Goal: Task Accomplishment & Management: Use online tool/utility

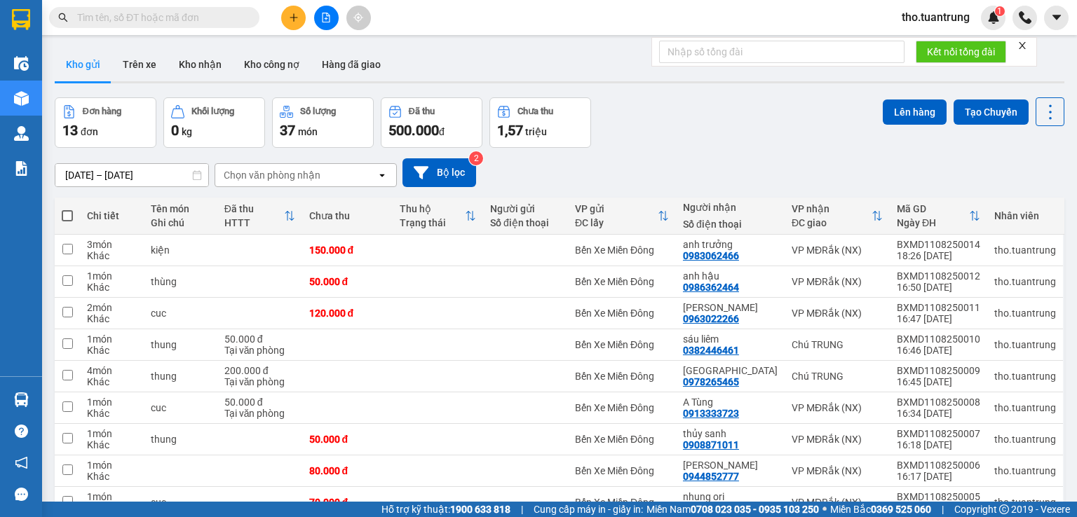
click at [66, 219] on span at bounding box center [67, 215] width 11 height 11
click at [67, 209] on input "checkbox" at bounding box center [67, 209] width 0 height 0
checkbox input "true"
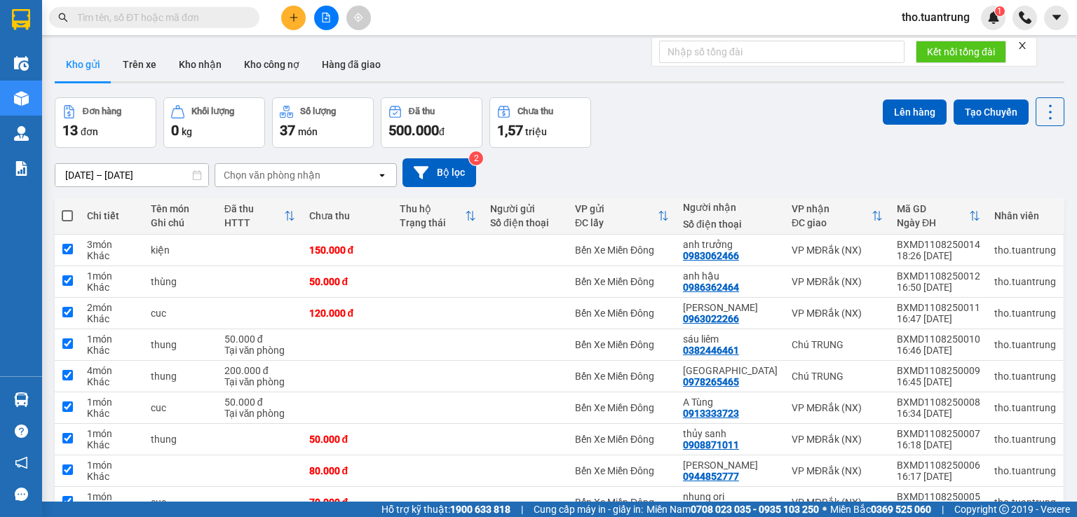
checkbox input "true"
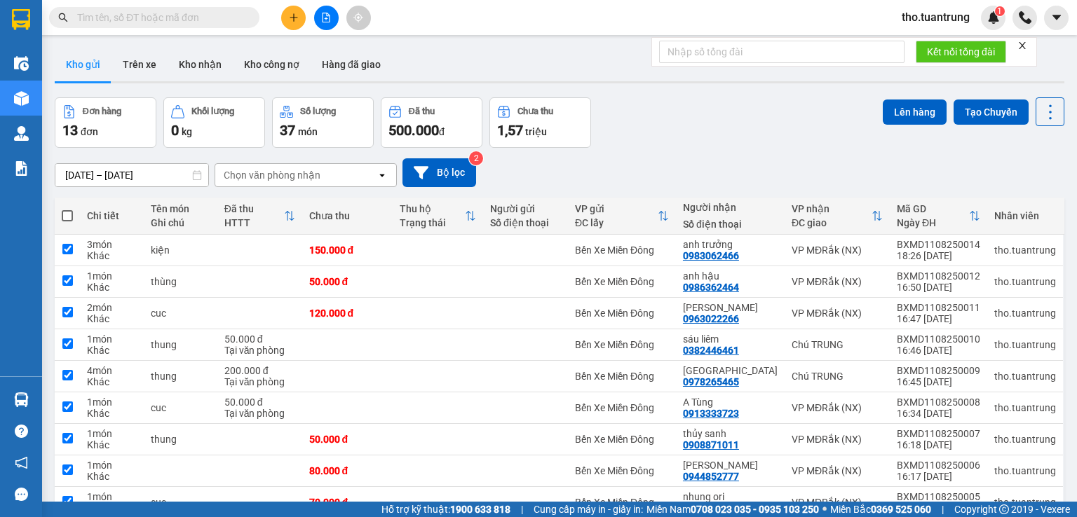
checkbox input "true"
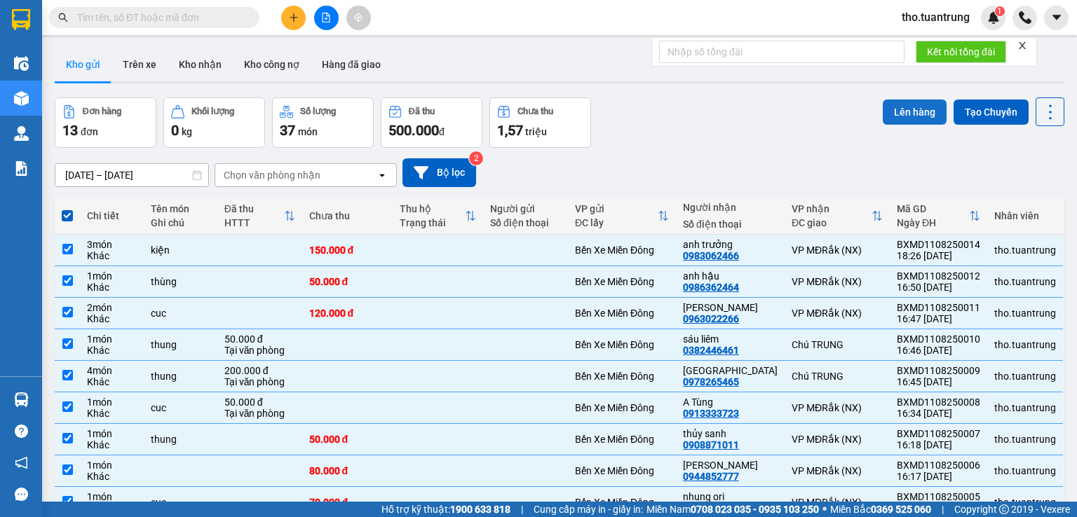
click at [900, 107] on button "Lên hàng" at bounding box center [914, 112] width 64 height 25
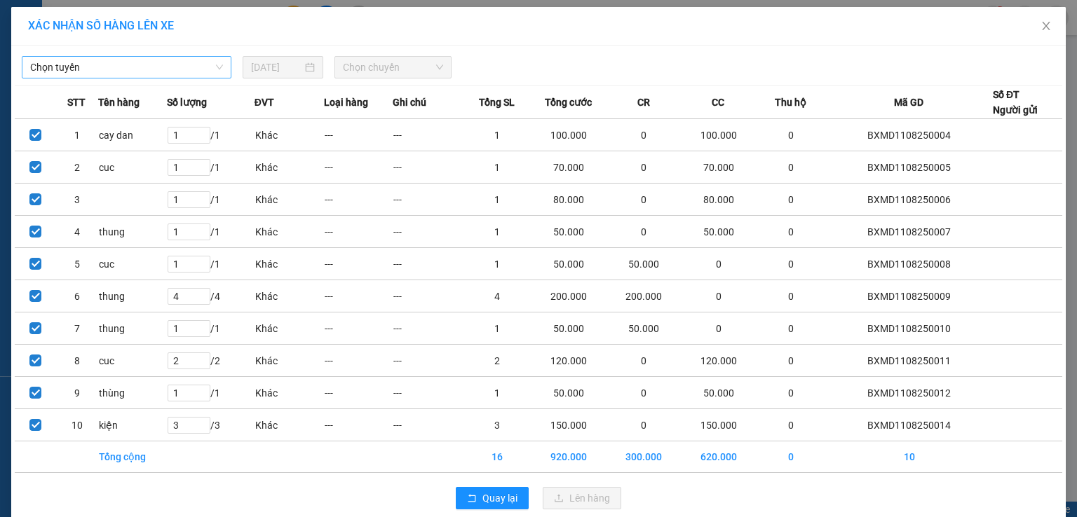
click at [177, 65] on span "Chọn tuyến" at bounding box center [126, 67] width 193 height 21
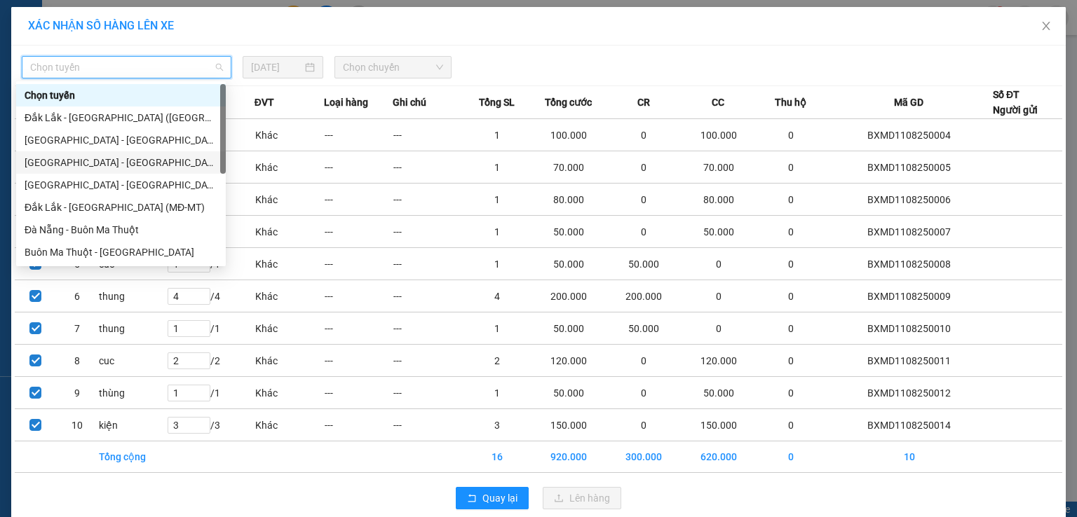
click at [118, 163] on div "[GEOGRAPHIC_DATA] - [GEOGRAPHIC_DATA] (MĐ)" at bounding box center [121, 162] width 193 height 15
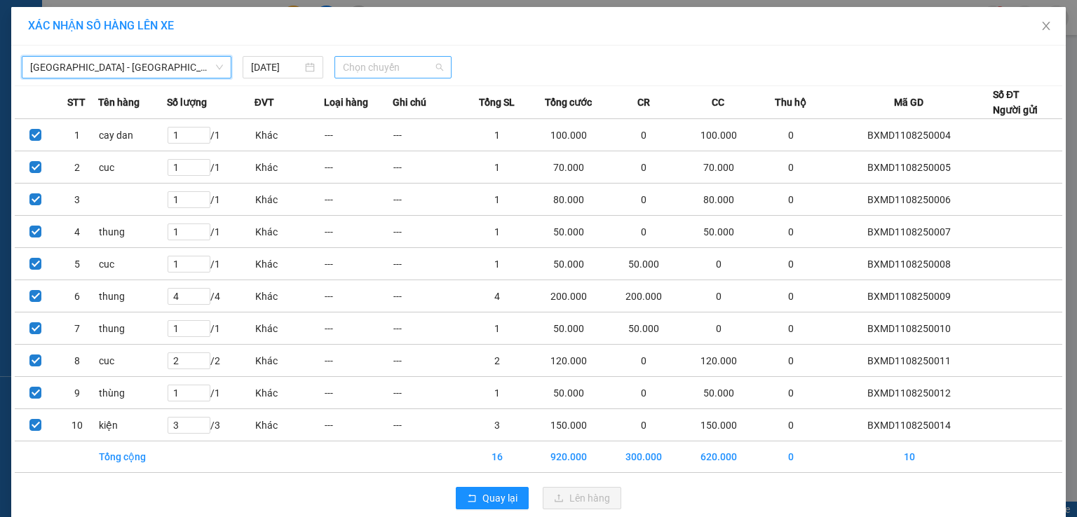
click at [353, 69] on span "Chọn chuyến" at bounding box center [393, 67] width 101 height 21
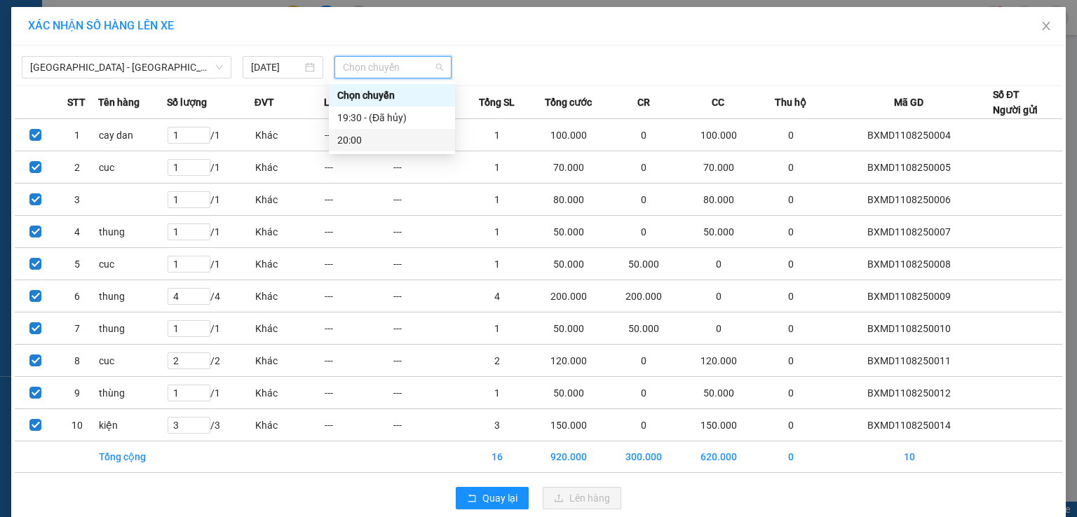
click at [374, 146] on div "20:00" at bounding box center [391, 139] width 109 height 15
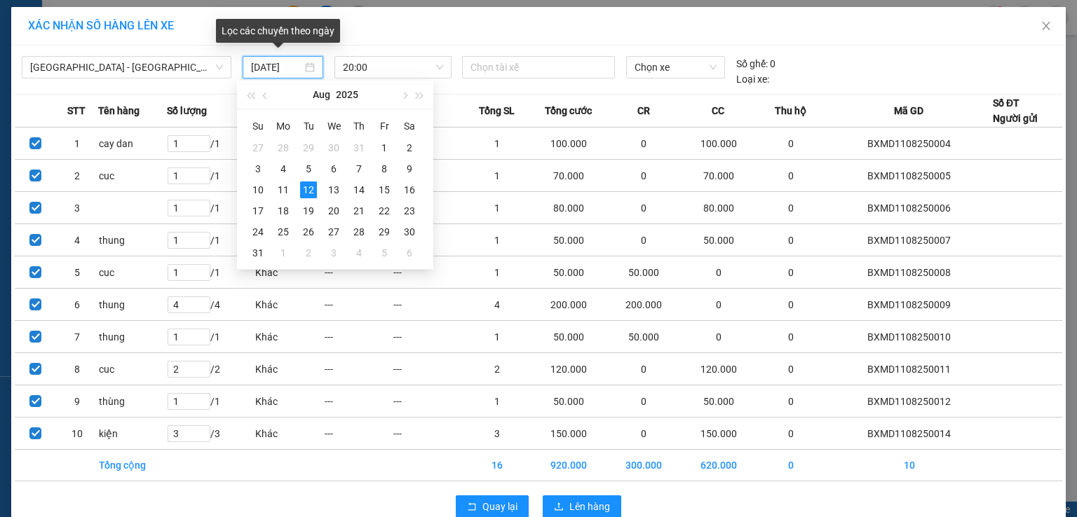
click at [264, 64] on input "[DATE]" at bounding box center [276, 67] width 51 height 15
click at [289, 193] on div "11" at bounding box center [283, 190] width 17 height 17
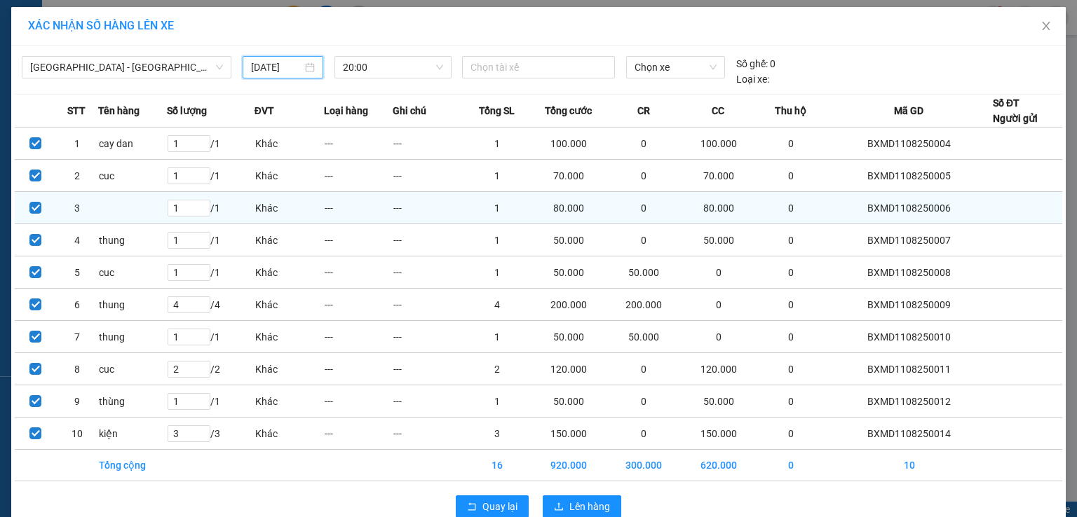
type input "[DATE]"
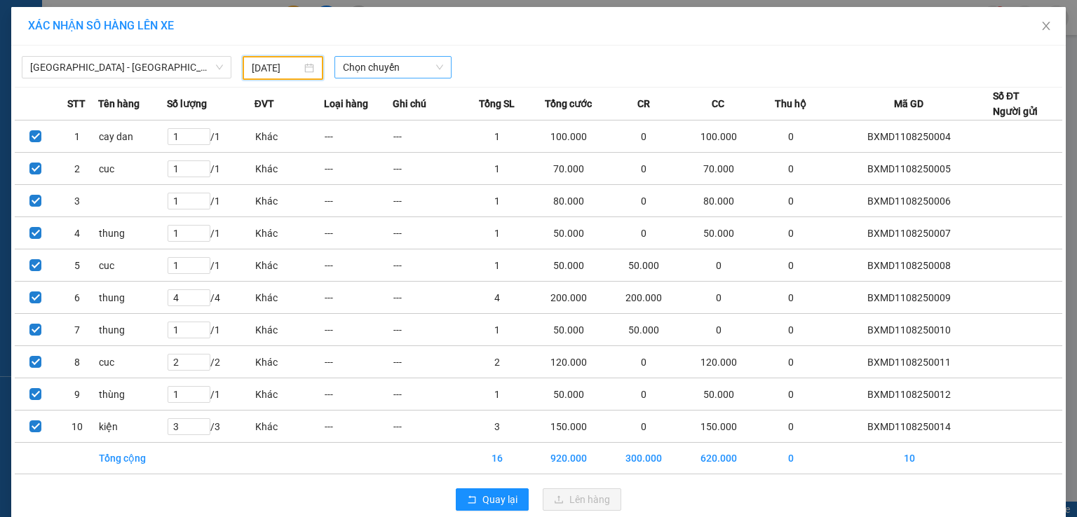
click at [389, 73] on span "Chọn chuyến" at bounding box center [393, 67] width 101 height 21
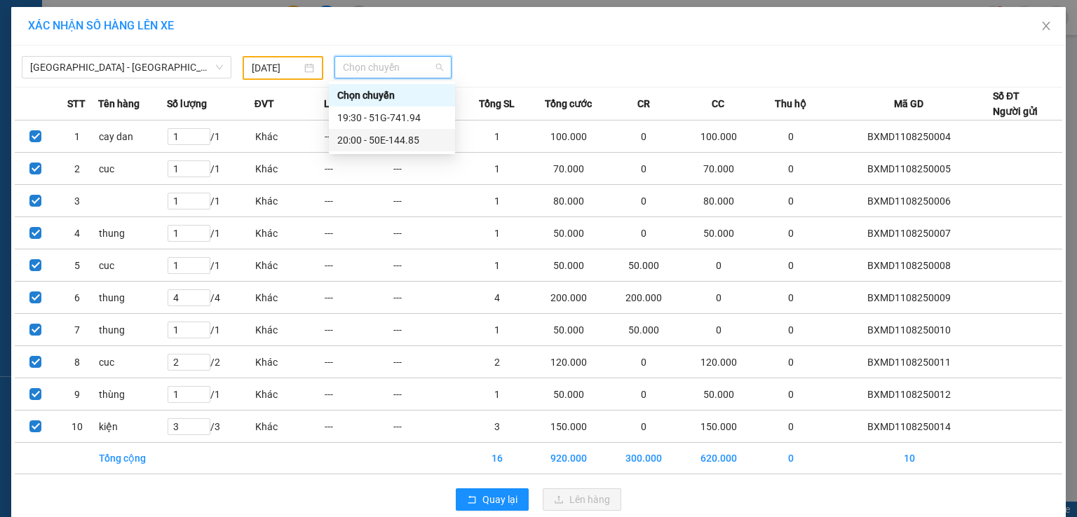
click at [394, 141] on div "20:00 - 50E-144.85" at bounding box center [391, 139] width 109 height 15
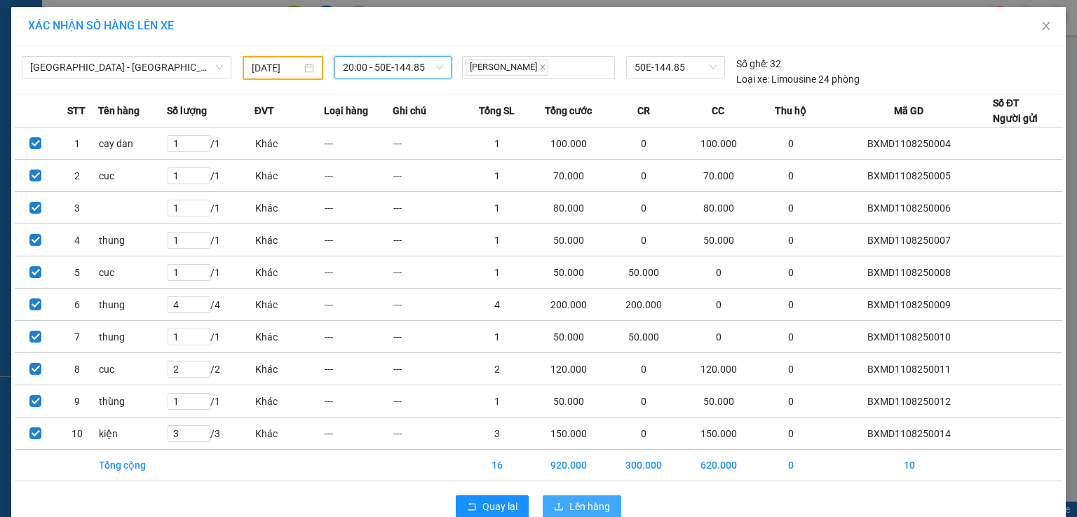
click at [603, 503] on span "Lên hàng" at bounding box center [589, 506] width 41 height 15
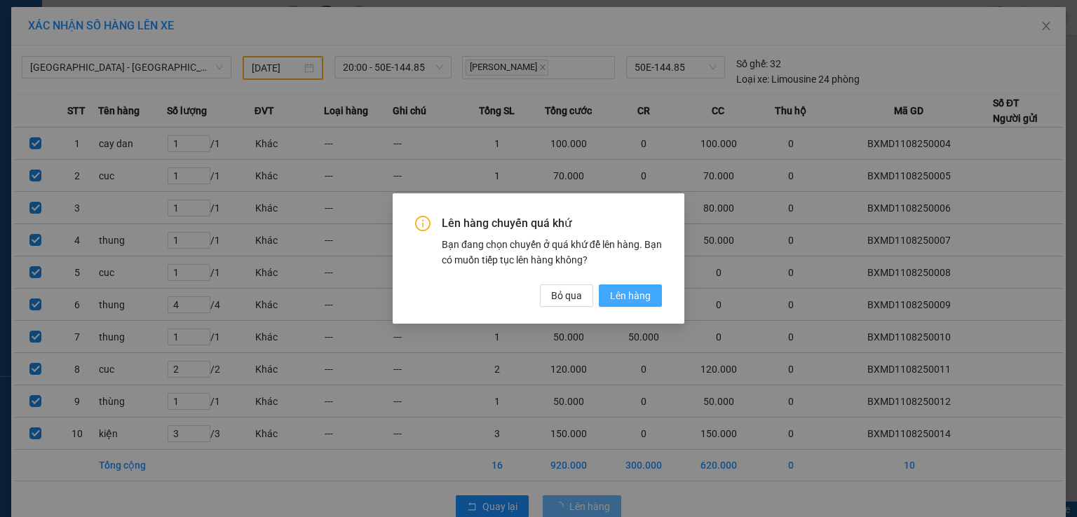
click at [650, 301] on span "Lên hàng" at bounding box center [630, 295] width 41 height 15
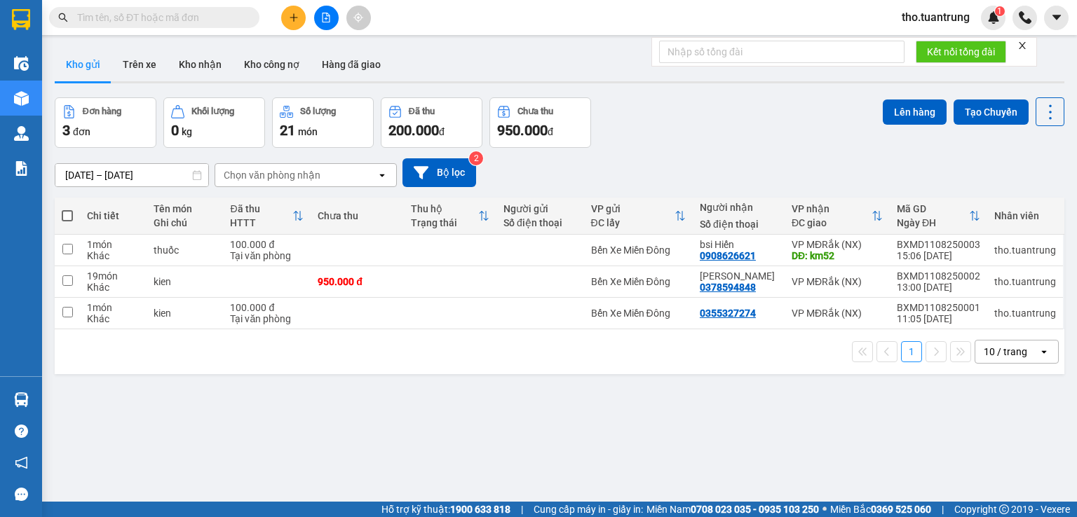
click at [70, 221] on label at bounding box center [67, 216] width 11 height 14
click at [67, 209] on input "checkbox" at bounding box center [67, 209] width 0 height 0
checkbox input "true"
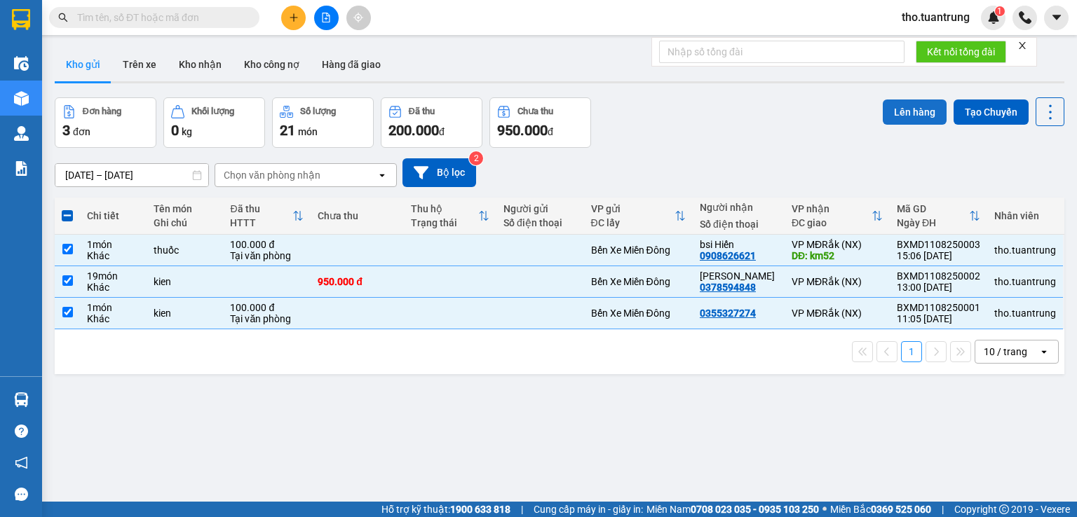
click at [914, 114] on button "Lên hàng" at bounding box center [914, 112] width 64 height 25
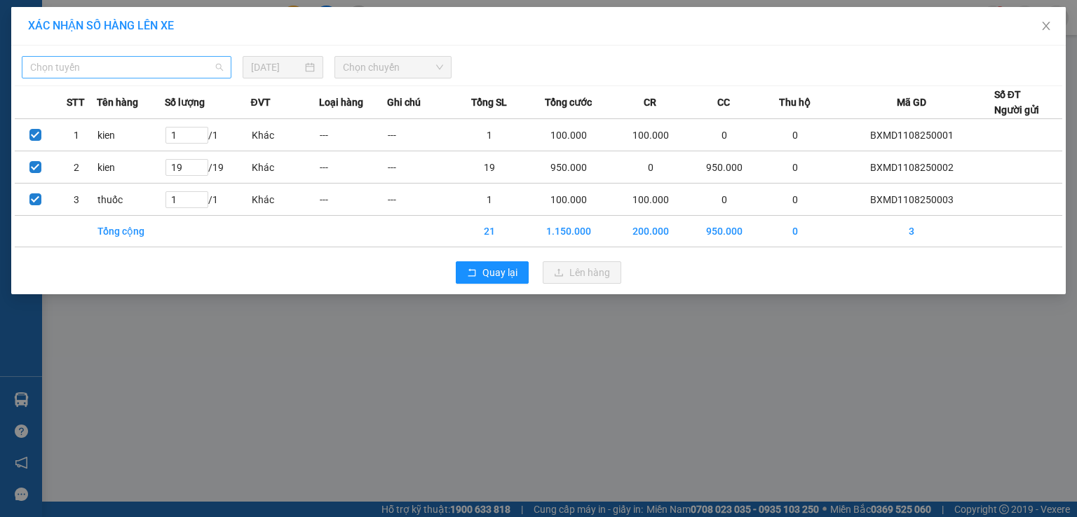
click at [184, 76] on span "Chọn tuyến" at bounding box center [126, 67] width 193 height 21
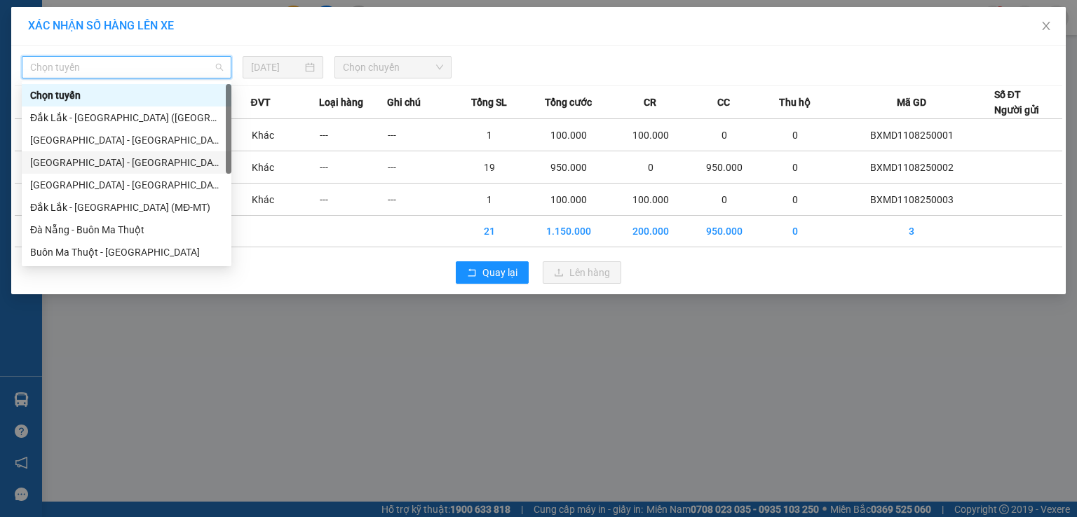
click at [129, 163] on div "[GEOGRAPHIC_DATA] - [GEOGRAPHIC_DATA] (MĐ)" at bounding box center [126, 162] width 193 height 15
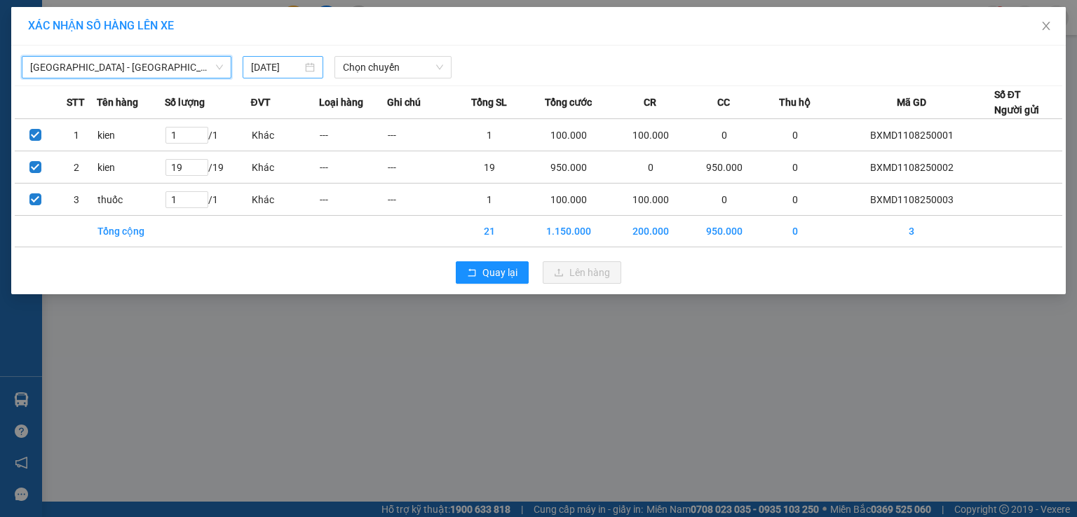
click at [286, 65] on input "[DATE]" at bounding box center [276, 67] width 51 height 15
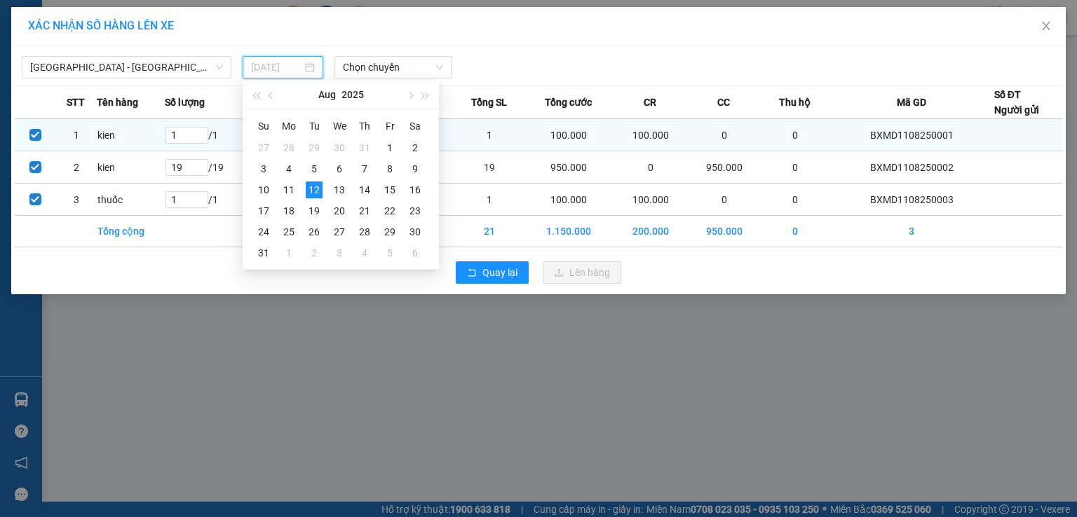
drag, startPoint x: 291, startPoint y: 187, endPoint x: 339, endPoint y: 121, distance: 81.7
click at [292, 186] on div "11" at bounding box center [288, 190] width 17 height 17
type input "[DATE]"
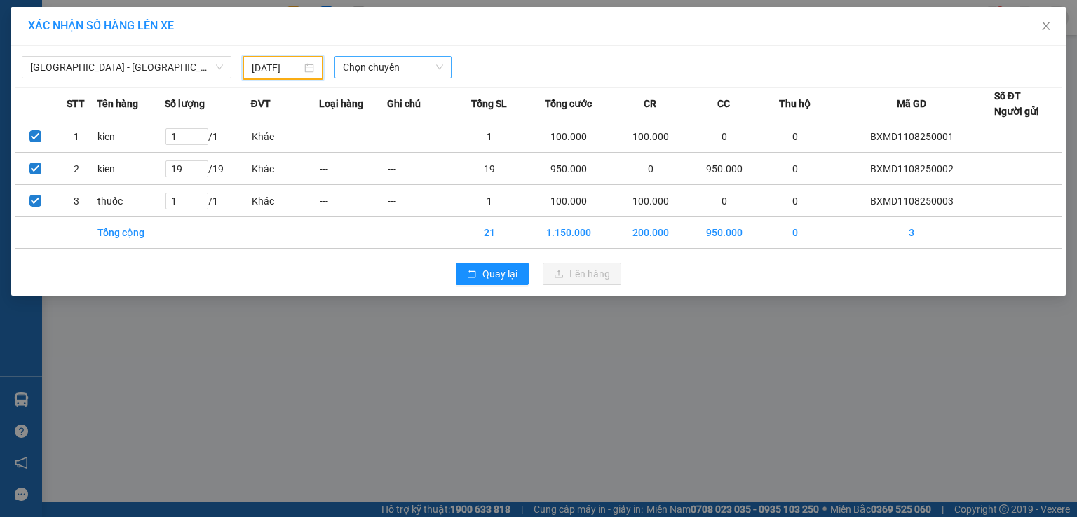
click at [378, 57] on span "Chọn chuyến" at bounding box center [393, 67] width 101 height 21
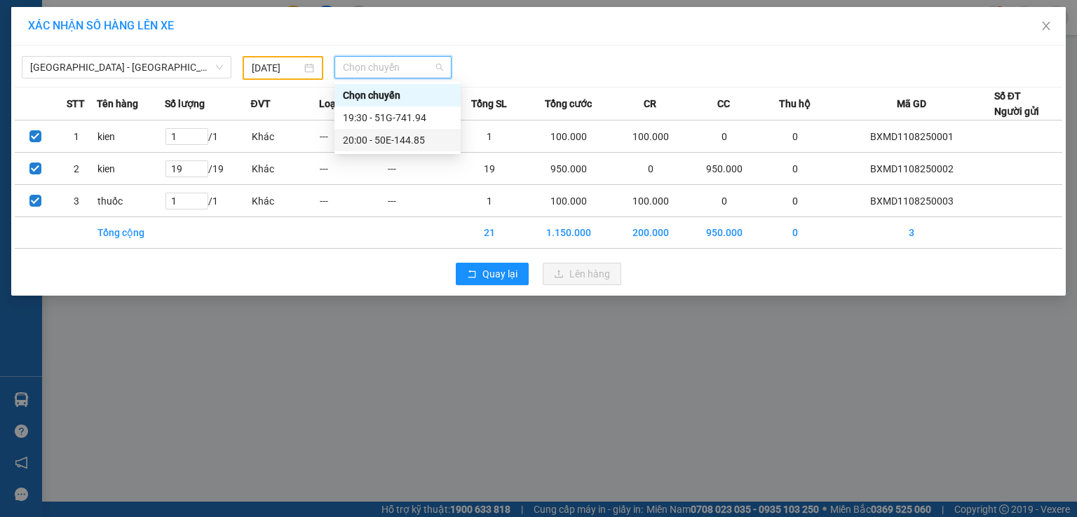
click at [419, 146] on div "20:00 - 50E-144.85" at bounding box center [397, 139] width 109 height 15
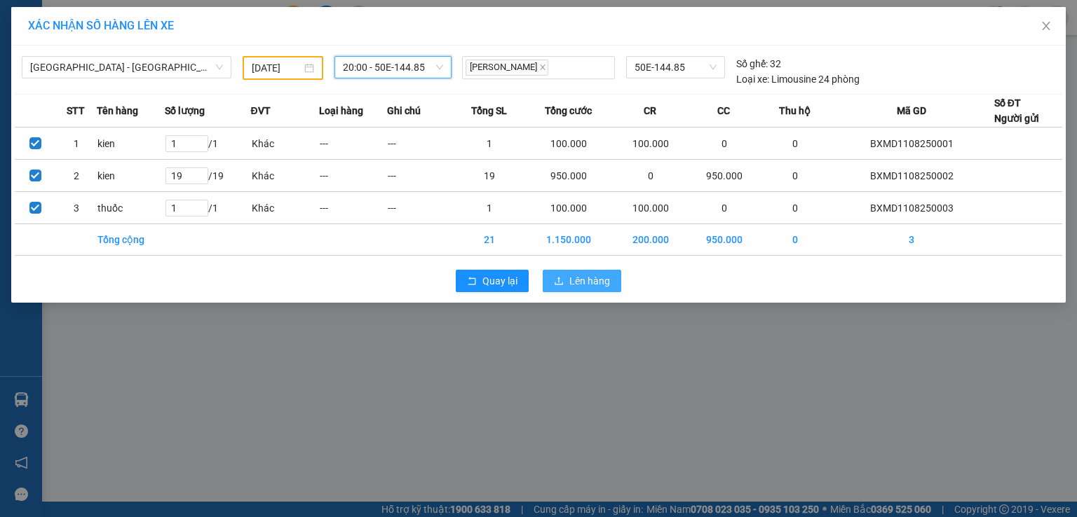
click at [568, 281] on button "Lên hàng" at bounding box center [581, 281] width 78 height 22
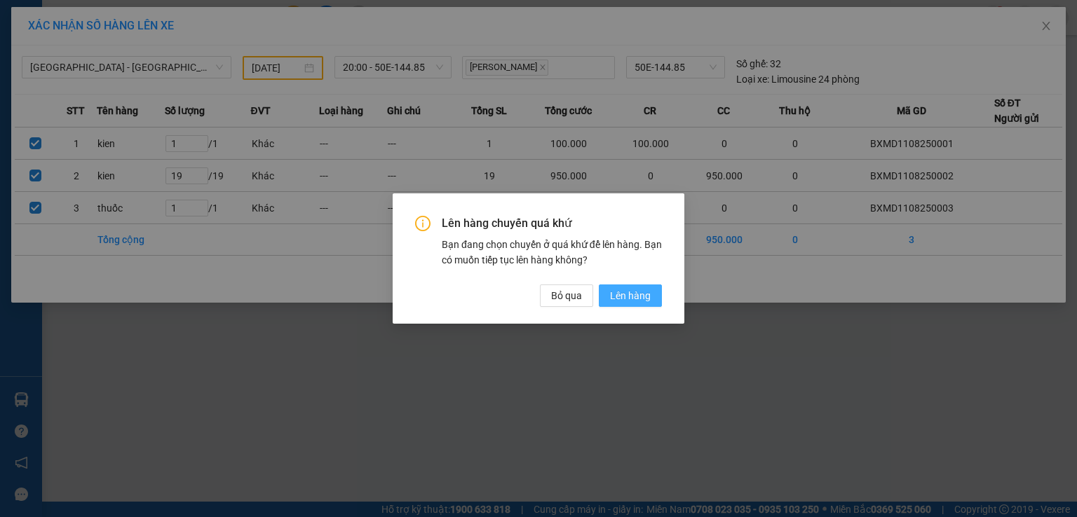
click at [625, 292] on span "Lên hàng" at bounding box center [630, 295] width 41 height 15
